Goal: Task Accomplishment & Management: Complete application form

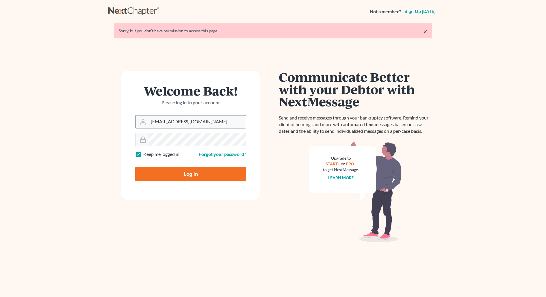
click at [215, 122] on input "[EMAIL_ADDRESS][DOMAIN_NAME]" at bounding box center [197, 122] width 97 height 13
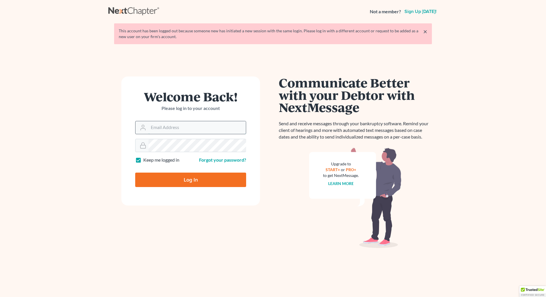
type input "[EMAIL_ADDRESS][DOMAIN_NAME]"
click at [182, 132] on input "[EMAIL_ADDRESS][DOMAIN_NAME]" at bounding box center [197, 127] width 97 height 13
click at [181, 180] on input "Log In" at bounding box center [190, 180] width 111 height 14
type input "Thinking..."
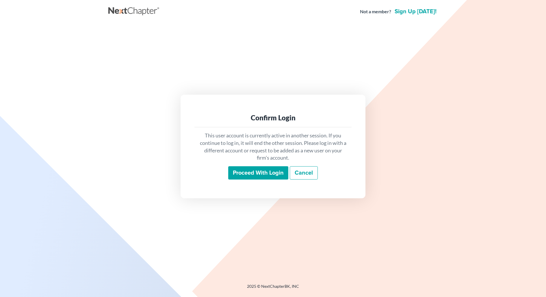
drag, startPoint x: 231, startPoint y: 175, endPoint x: 238, endPoint y: 174, distance: 6.9
click at [234, 174] on input "Proceed with login" at bounding box center [258, 172] width 60 height 13
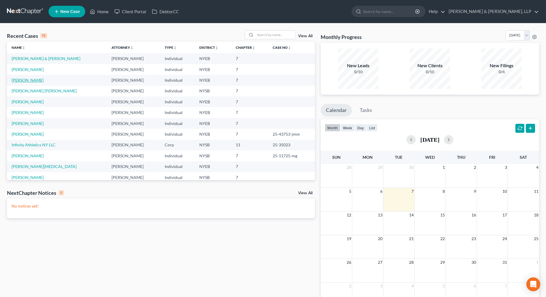
click at [31, 81] on link "[PERSON_NAME]" at bounding box center [28, 80] width 32 height 5
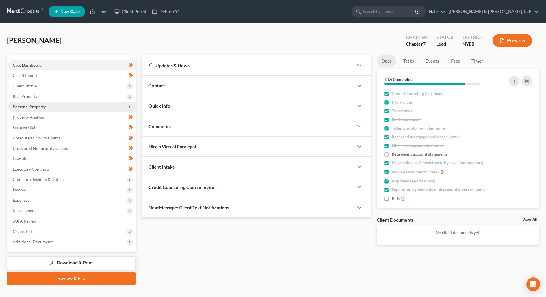
click at [90, 107] on span "Personal Property" at bounding box center [72, 107] width 128 height 10
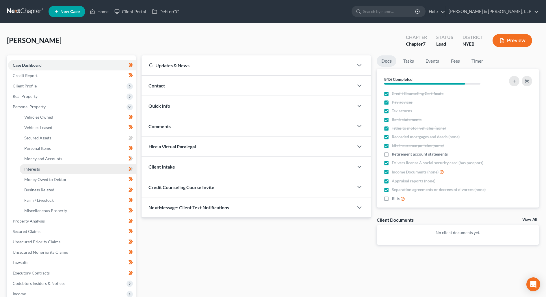
click at [74, 173] on link "Interests" at bounding box center [78, 169] width 116 height 10
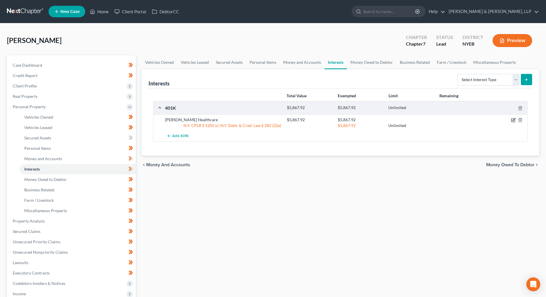
click at [513, 119] on icon "button" at bounding box center [513, 120] width 5 height 5
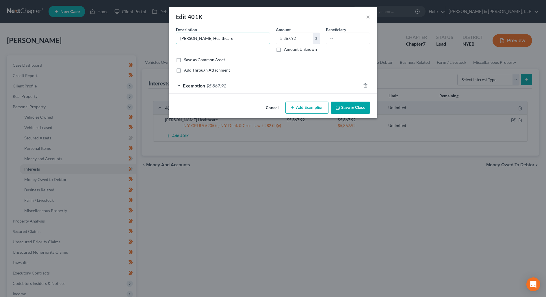
drag, startPoint x: 240, startPoint y: 40, endPoint x: 172, endPoint y: 38, distance: 68.2
click at [171, 38] on div "An exemption set must first be selected from the Filing Information section. Co…" at bounding box center [273, 63] width 208 height 73
click at [368, 17] on button "×" at bounding box center [368, 16] width 4 height 7
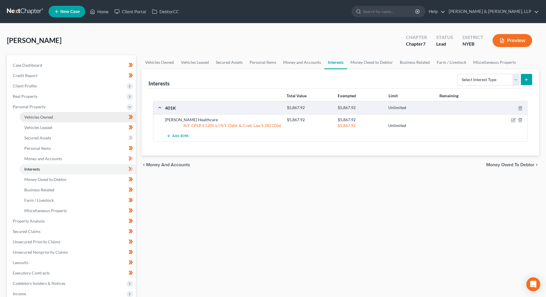
click at [49, 116] on span "Vehicles Owned" at bounding box center [38, 117] width 29 height 5
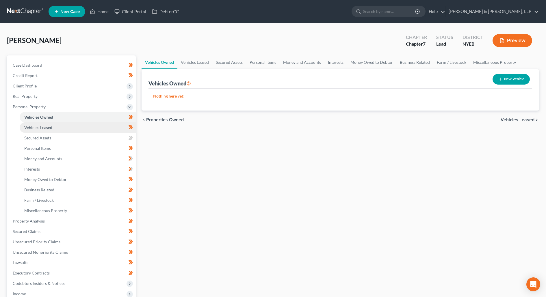
click at [49, 125] on span "Vehicles Leased" at bounding box center [38, 127] width 28 height 5
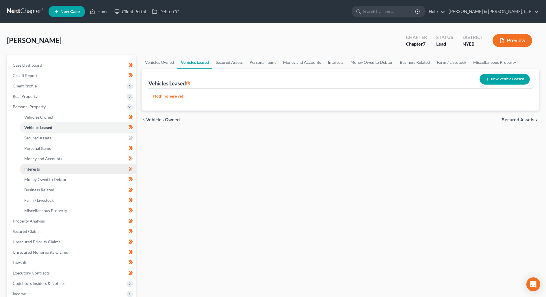
click at [62, 166] on link "Interests" at bounding box center [78, 169] width 116 height 10
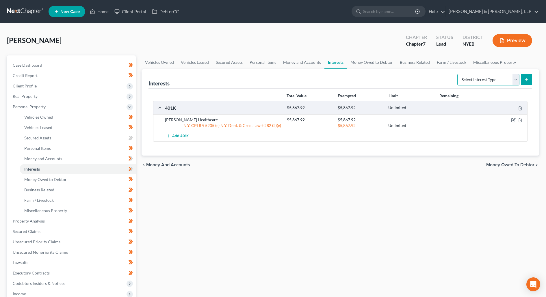
click at [498, 77] on select "Select Interest Type 401K Annuity Bond Education IRA Government Bond Government…" at bounding box center [488, 80] width 62 height 12
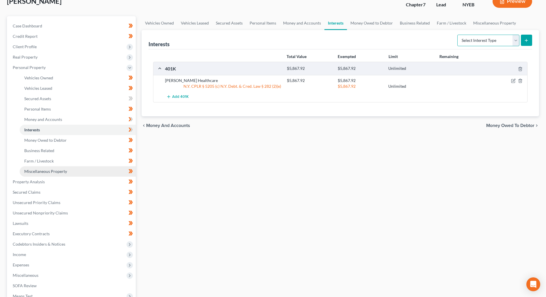
scroll to position [44, 0]
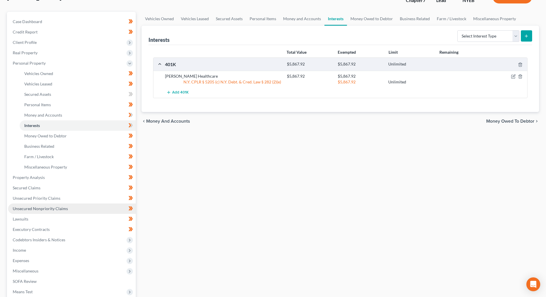
click at [65, 212] on link "Unsecured Nonpriority Claims" at bounding box center [72, 209] width 128 height 10
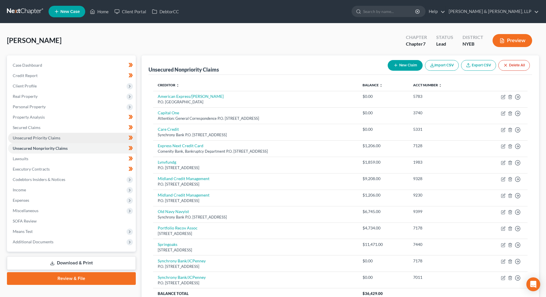
click at [79, 134] on link "Unsecured Priority Claims" at bounding box center [72, 138] width 128 height 10
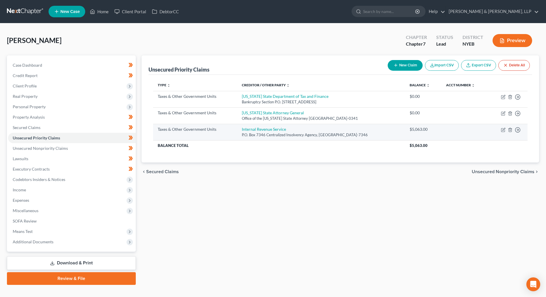
click at [499, 129] on td "Move to D Move to F Move to G Move to Notice Only" at bounding box center [508, 132] width 39 height 16
click at [502, 129] on icon "button" at bounding box center [503, 130] width 5 height 5
select select "0"
select select "39"
select select "0"
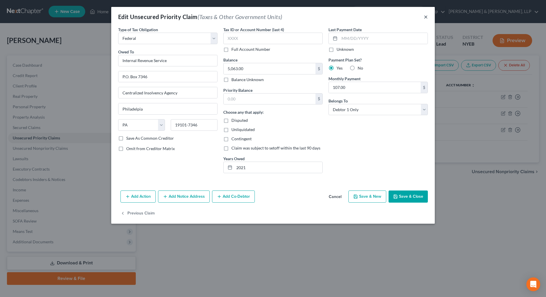
click at [427, 16] on button "×" at bounding box center [426, 16] width 4 height 7
click at [426, 16] on div "Edit Unsecured Priority Claim (Taxes & Other Government Units) ×" at bounding box center [273, 17] width 324 height 20
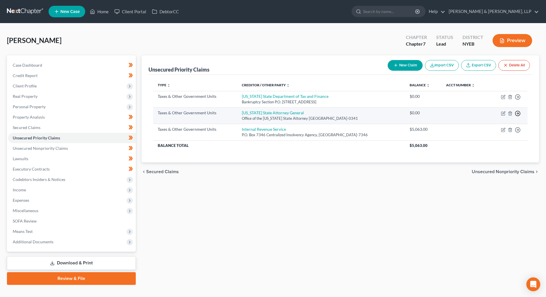
click at [517, 114] on icon "button" at bounding box center [518, 114] width 6 height 6
click at [504, 147] on link "Move to Notice Only" at bounding box center [491, 147] width 48 height 10
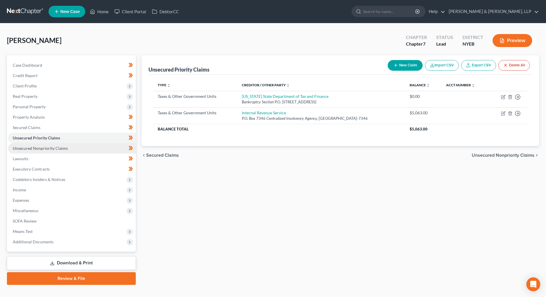
click at [65, 146] on span "Unsecured Nonpriority Claims" at bounding box center [40, 148] width 55 height 5
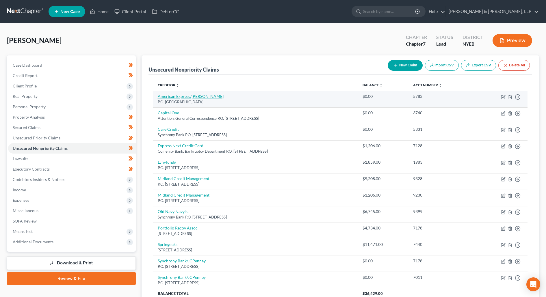
click at [178, 98] on link "American Express/Macy's" at bounding box center [191, 96] width 66 height 5
select select "18"
select select "2"
select select "0"
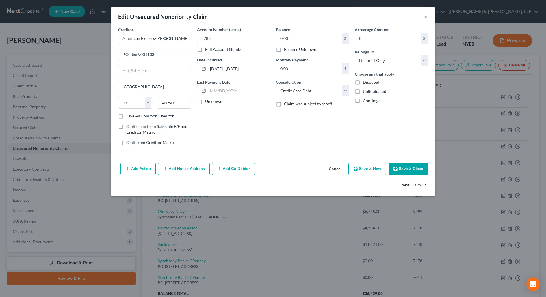
click at [409, 184] on button "Next Claim" at bounding box center [414, 186] width 27 height 12
select select "46"
select select "2"
select select "0"
click at [409, 184] on button "Next Claim" at bounding box center [414, 186] width 27 height 12
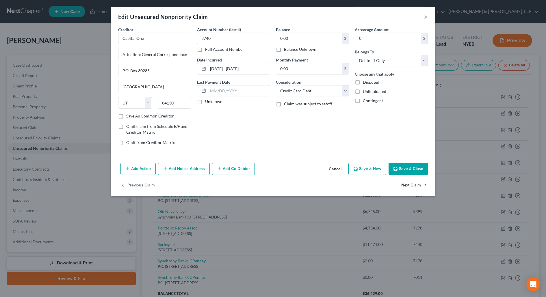
select select "39"
select select "2"
select select "0"
click at [409, 184] on button "Next Claim" at bounding box center [414, 186] width 27 height 12
select select "36"
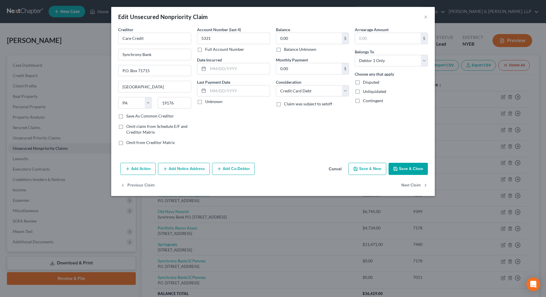
select select "2"
select select "0"
click at [409, 184] on button "Next Claim" at bounding box center [414, 186] width 27 height 12
select select "42"
select select "1"
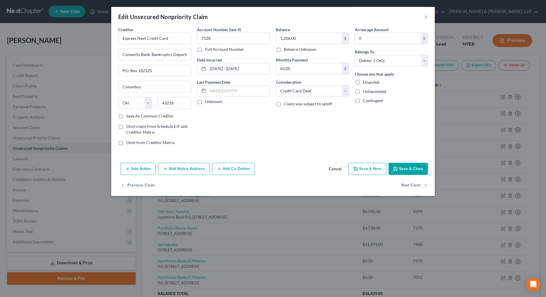
select select "0"
click at [409, 184] on button "Next Claim" at bounding box center [414, 186] width 27 height 12
select select "4"
select select "1"
select select "0"
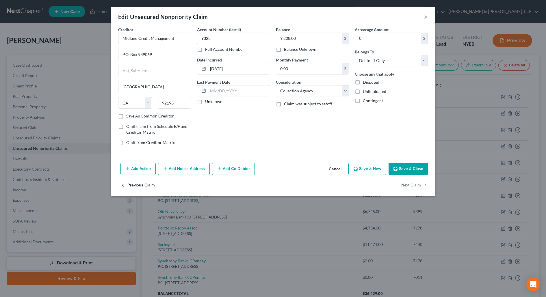
click at [134, 186] on button "Previous Claim" at bounding box center [138, 186] width 34 height 12
select select "42"
select select "1"
select select "0"
click at [406, 182] on button "Next Claim" at bounding box center [414, 186] width 27 height 12
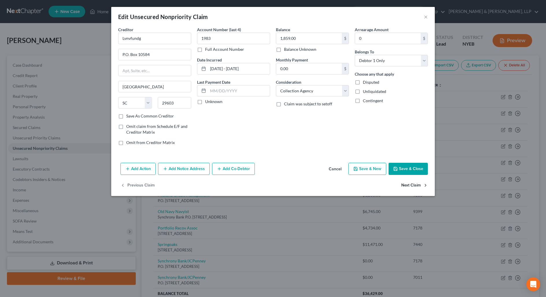
select select "4"
select select "1"
select select "0"
click at [408, 184] on button "Next Claim" at bounding box center [414, 186] width 27 height 12
select select "4"
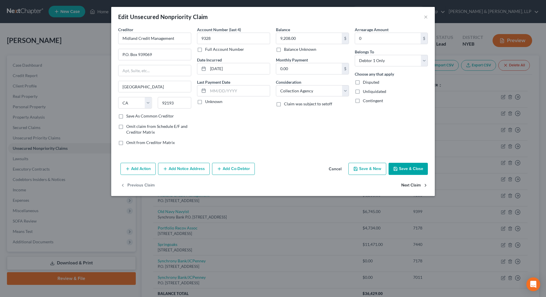
select select "1"
select select "0"
click at [408, 184] on button "Next Claim" at bounding box center [414, 186] width 27 height 12
select select "39"
select select "2"
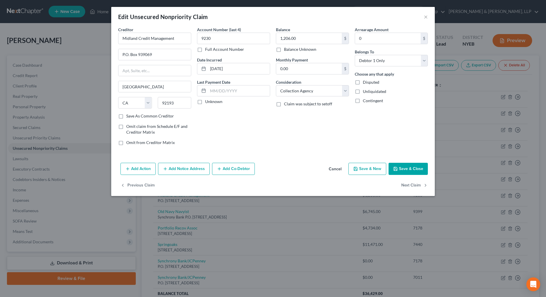
select select "0"
click at [408, 184] on button "Next Claim" at bounding box center [414, 186] width 27 height 12
select select "48"
select select "1"
select select "0"
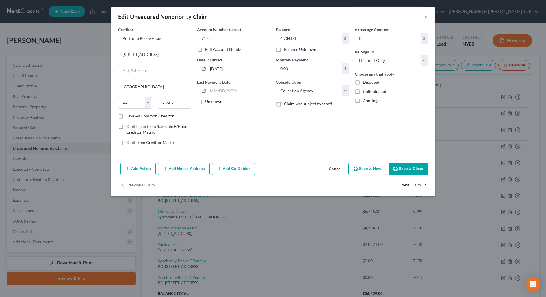
click at [408, 184] on button "Next Claim" at bounding box center [414, 186] width 27 height 12
select select "48"
select select "1"
select select "0"
click at [407, 184] on button "Next Claim" at bounding box center [414, 186] width 27 height 12
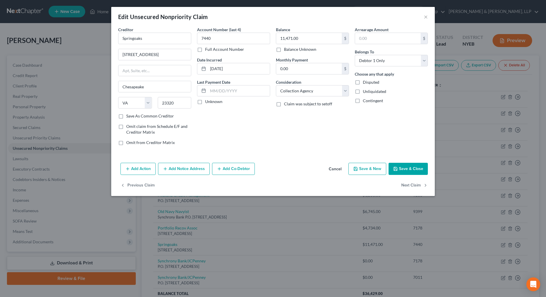
select select "39"
select select "2"
select select "0"
click at [407, 184] on button "Next Claim" at bounding box center [414, 186] width 27 height 12
select select "39"
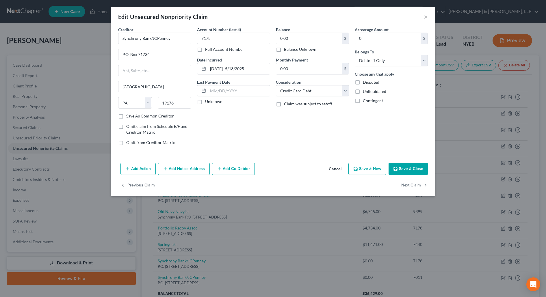
select select "2"
select select "0"
click at [426, 19] on button "×" at bounding box center [426, 16] width 4 height 7
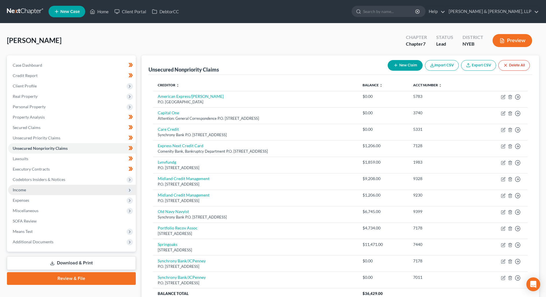
click at [66, 191] on span "Income" at bounding box center [72, 190] width 128 height 10
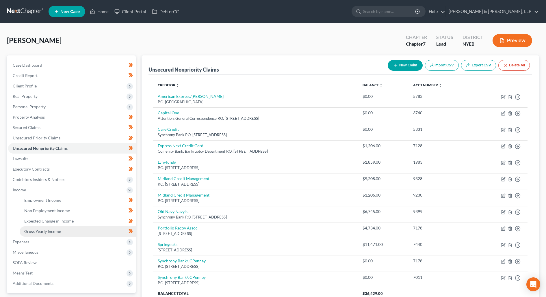
click at [65, 233] on link "Gross Yearly Income" at bounding box center [78, 232] width 116 height 10
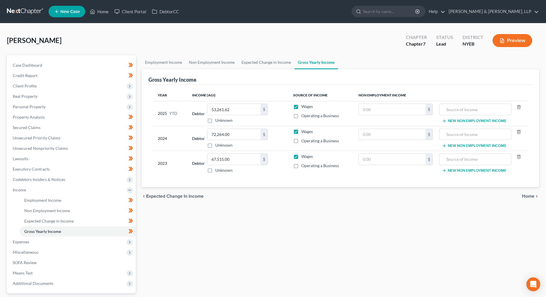
click at [350, 239] on div "Employment Income Non Employment Income Expected Change in Income Gross Yearly …" at bounding box center [341, 190] width 404 height 271
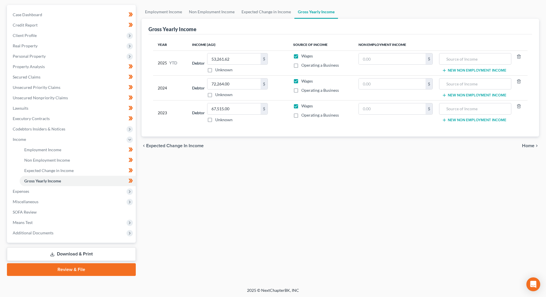
click at [79, 254] on link "Download & Print" at bounding box center [71, 255] width 129 height 14
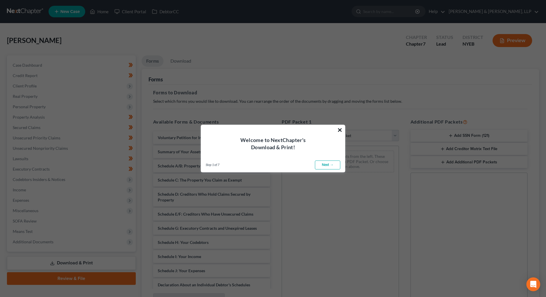
click at [338, 127] on button "×" at bounding box center [339, 129] width 5 height 9
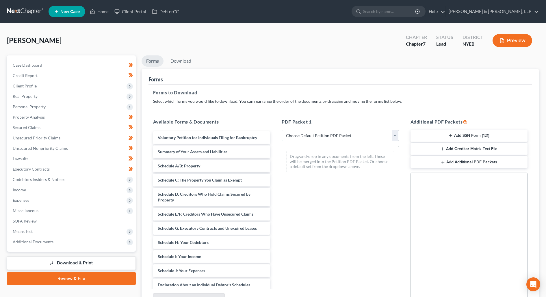
click at [344, 136] on select "Choose Default Petition PDF Packet Complete Bankruptcy Petition (all forms and …" at bounding box center [340, 136] width 117 height 12
select select "0"
click at [282, 130] on select "Choose Default Petition PDF Packet Complete Bankruptcy Petition (all forms and …" at bounding box center [340, 136] width 117 height 12
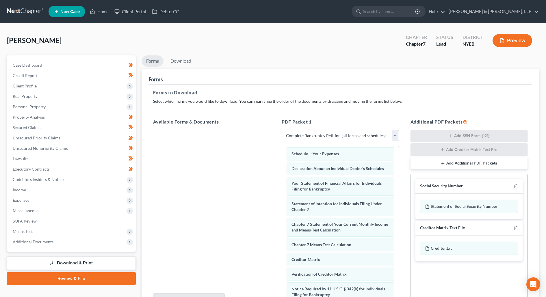
scroll to position [174, 0]
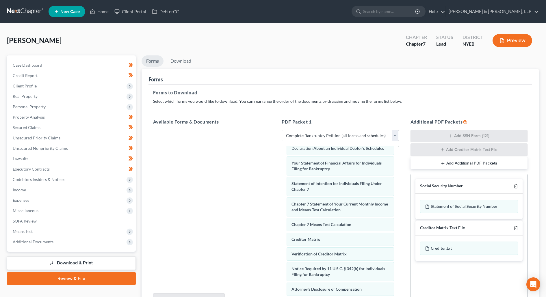
click at [517, 184] on icon "button" at bounding box center [516, 186] width 5 height 5
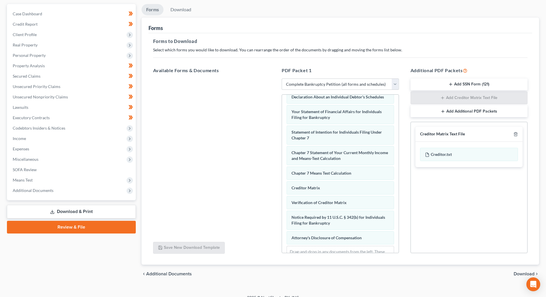
scroll to position [59, 0]
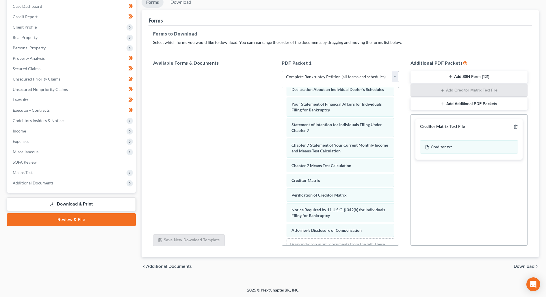
click at [523, 264] on span "Download" at bounding box center [524, 266] width 21 height 5
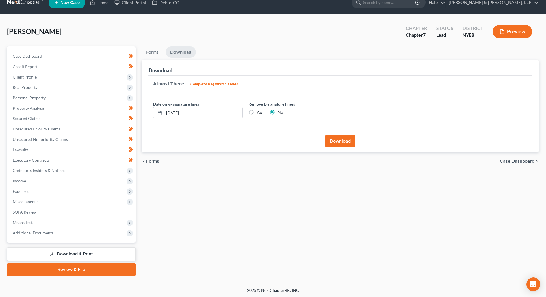
click at [344, 141] on button "Download" at bounding box center [340, 141] width 30 height 13
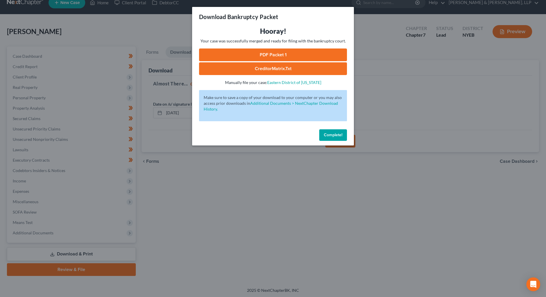
click at [291, 55] on link "PDF Packet 1" at bounding box center [273, 55] width 148 height 13
click at [265, 66] on link "CreditorMatrix.txt" at bounding box center [273, 68] width 148 height 13
click at [431, 218] on div "Download Bankruptcy Packet Hooray! Your case was successfully merged and ready …" at bounding box center [273, 148] width 546 height 297
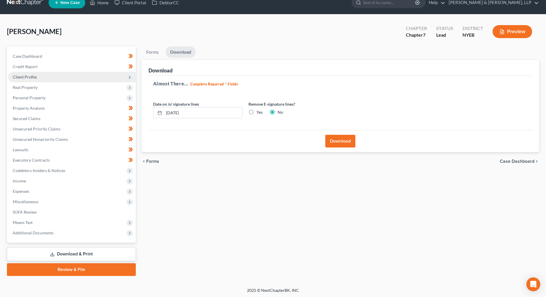
click at [46, 76] on span "Client Profile" at bounding box center [72, 77] width 128 height 10
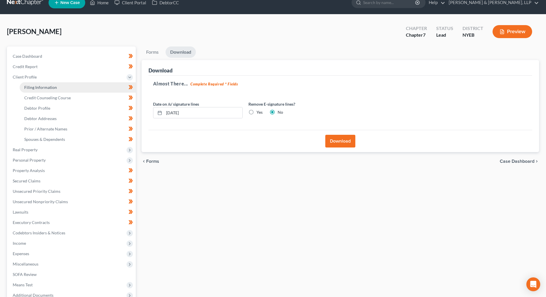
click at [51, 86] on span "Filing Information" at bounding box center [40, 87] width 33 height 5
select select "1"
select select "0"
select select "35"
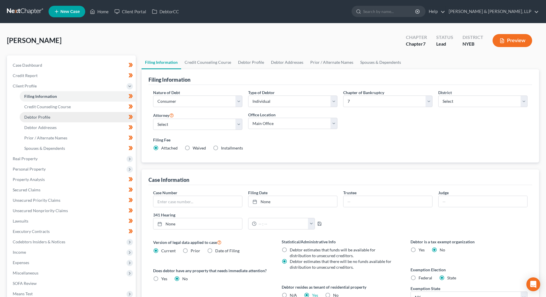
click at [67, 114] on link "Debtor Profile" at bounding box center [78, 117] width 116 height 10
select select "0"
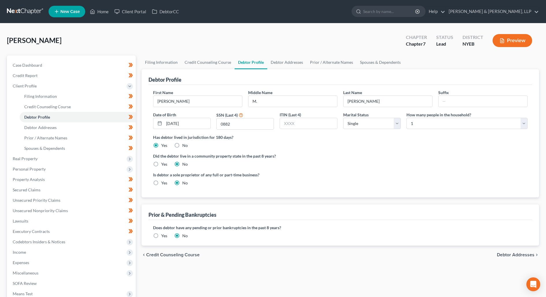
click at [39, 13] on link at bounding box center [25, 11] width 37 height 10
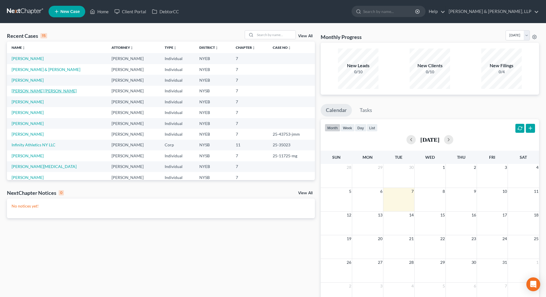
click at [30, 90] on link "[PERSON_NAME] [PERSON_NAME]" at bounding box center [44, 90] width 65 height 5
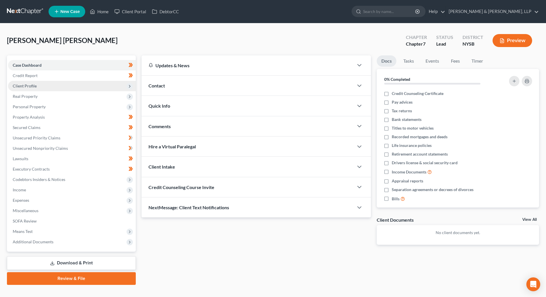
click at [75, 87] on span "Client Profile" at bounding box center [72, 86] width 128 height 10
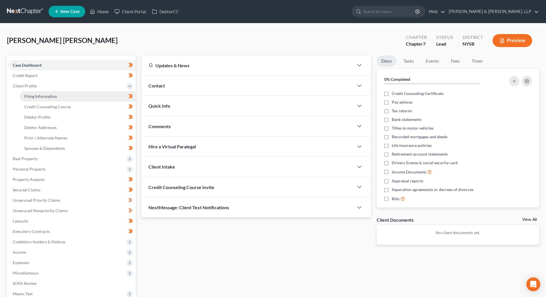
click at [73, 94] on link "Filing Information" at bounding box center [78, 96] width 116 height 10
select select "1"
select select "0"
select select "35"
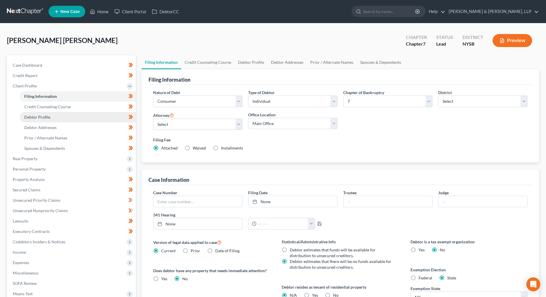
click at [70, 118] on link "Debtor Profile" at bounding box center [78, 117] width 116 height 10
select select "1"
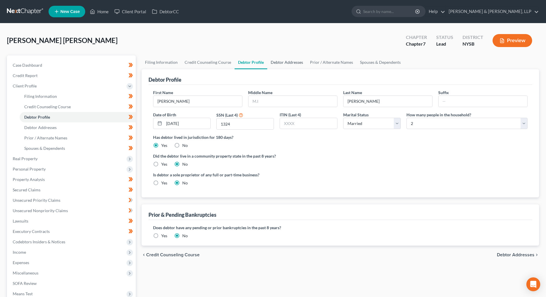
drag, startPoint x: 293, startPoint y: 65, endPoint x: 300, endPoint y: 64, distance: 6.7
click at [293, 65] on link "Debtor Addresses" at bounding box center [286, 62] width 39 height 14
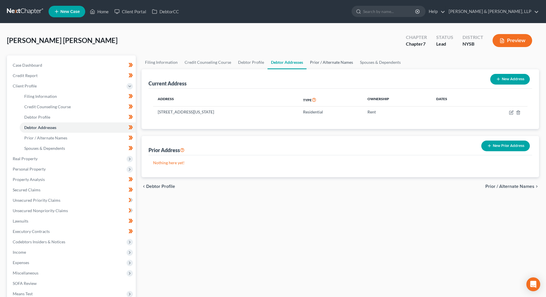
click at [339, 63] on link "Prior / Alternate Names" at bounding box center [332, 62] width 50 height 14
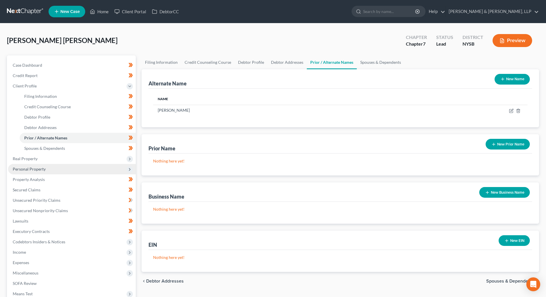
click at [43, 171] on span "Personal Property" at bounding box center [29, 169] width 33 height 5
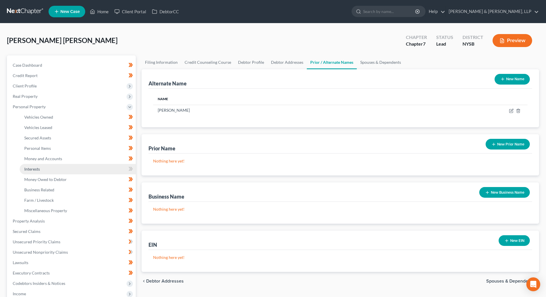
click at [40, 170] on span "Interests" at bounding box center [32, 169] width 16 height 5
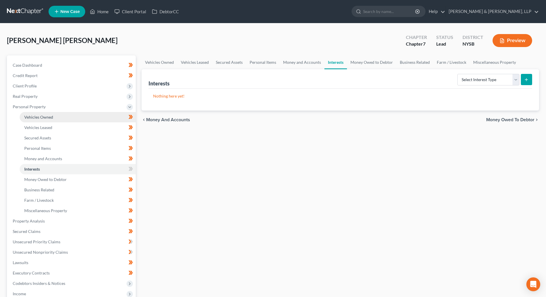
click at [49, 117] on span "Vehicles Owned" at bounding box center [38, 117] width 29 height 5
